Goal: Information Seeking & Learning: Learn about a topic

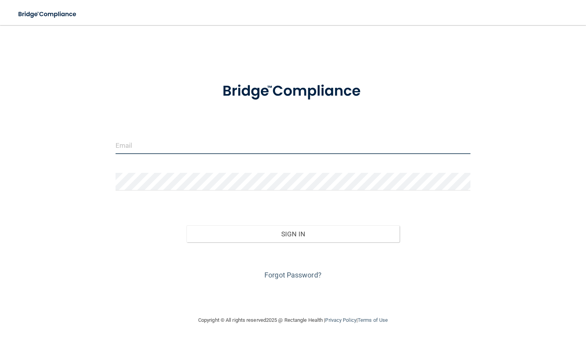
type input "[EMAIL_ADDRESS][DOMAIN_NAME]"
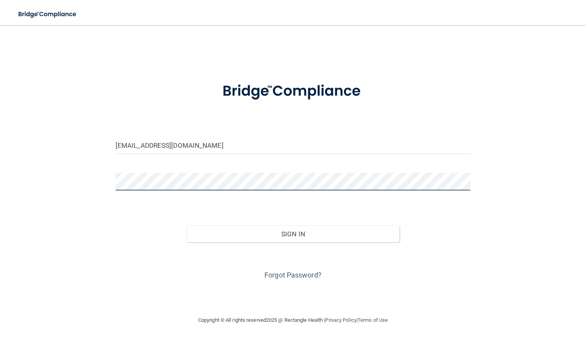
click at [293, 233] on button "Sign In" at bounding box center [292, 233] width 213 height 17
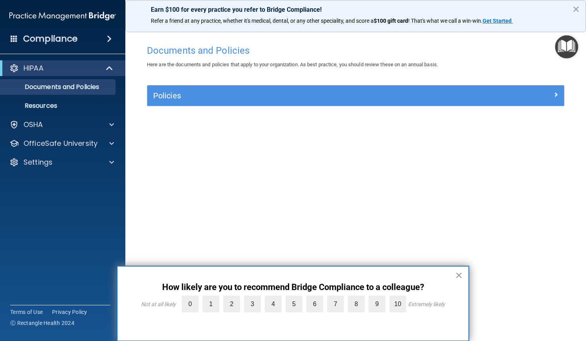
click at [456, 275] on button "×" at bounding box center [458, 275] width 7 height 13
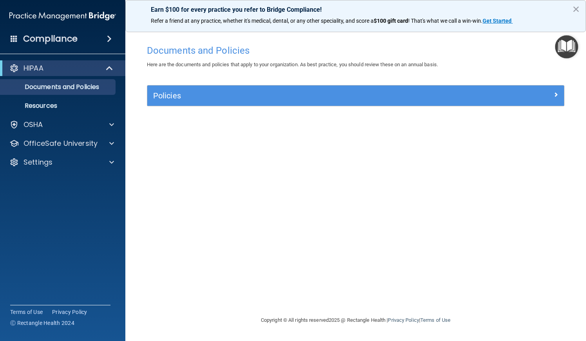
click at [557, 98] on span at bounding box center [556, 94] width 5 height 9
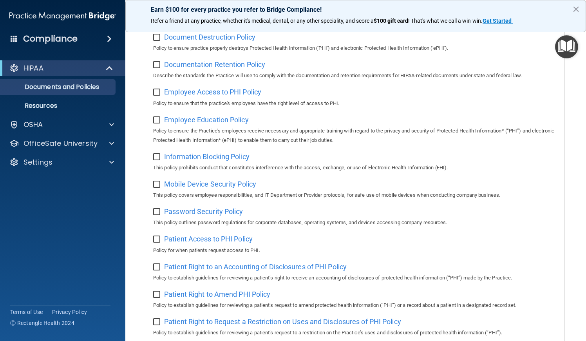
scroll to position [198, 0]
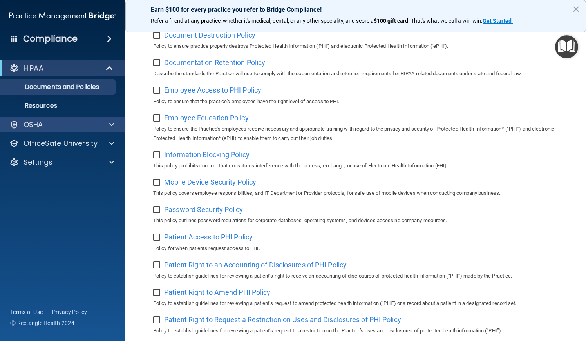
click at [89, 123] on div "OSHA" at bounding box center [52, 124] width 97 height 9
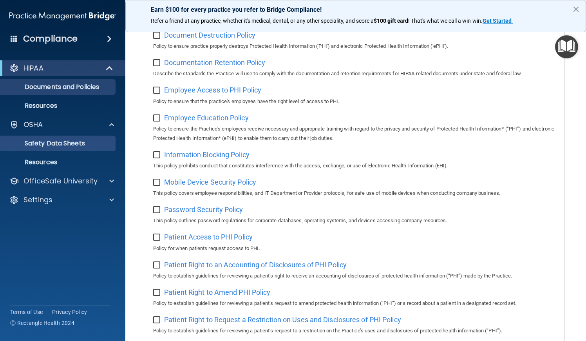
click at [72, 143] on p "Safety Data Sheets" at bounding box center [58, 143] width 107 height 8
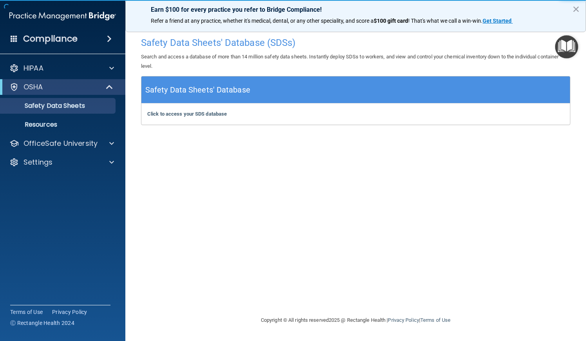
click at [195, 107] on div "Click to access your SDS database Click to access your SDS database" at bounding box center [355, 113] width 429 height 21
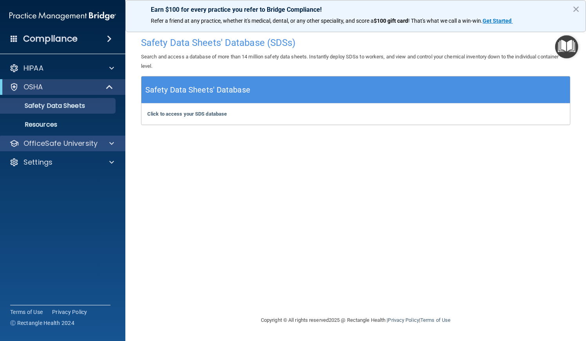
click at [81, 144] on p "OfficeSafe University" at bounding box center [61, 143] width 74 height 9
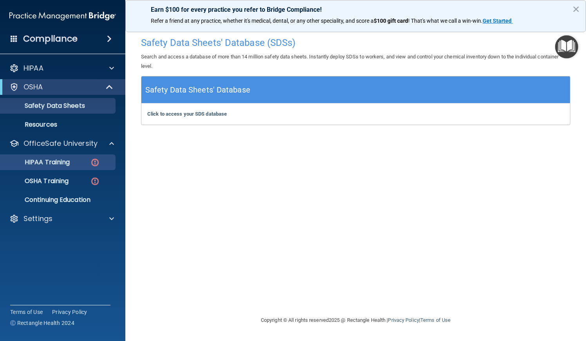
click at [77, 159] on div "HIPAA Training" at bounding box center [58, 162] width 107 height 8
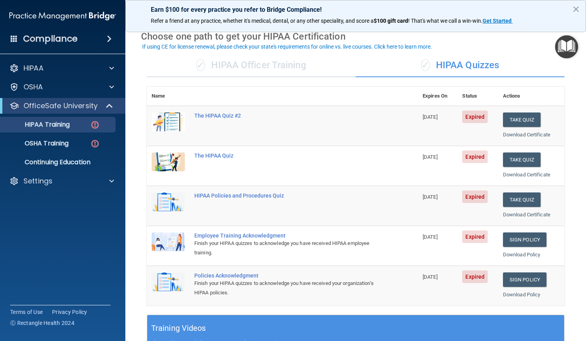
scroll to position [31, 0]
